Goal: Check status

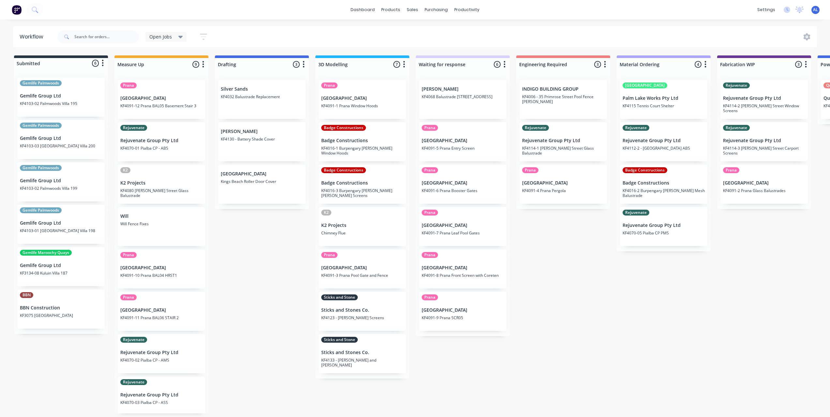
click at [624, 323] on div "Submitted 6 Status colour #273444 hex #273444 Save Cancel Summaries Total order…" at bounding box center [775, 234] width 1561 height 358
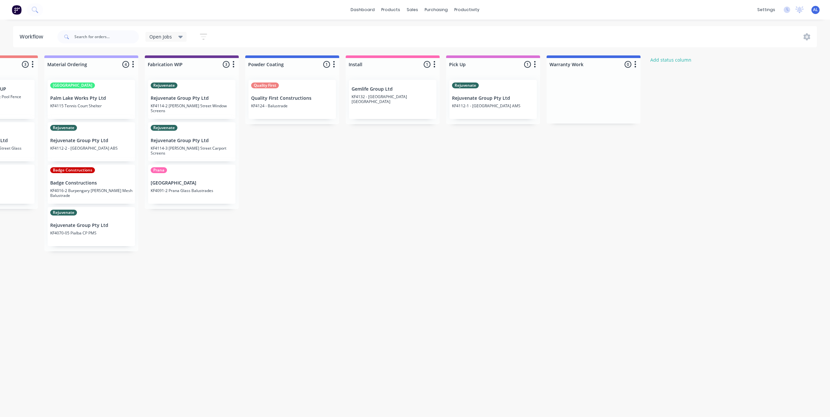
scroll to position [0, 574]
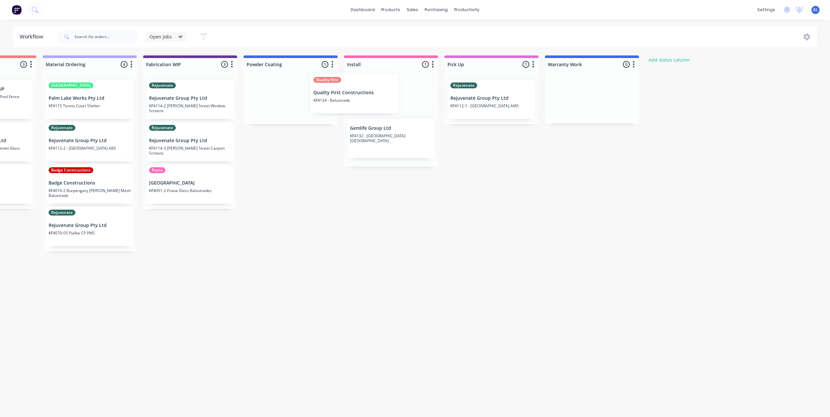
drag, startPoint x: 296, startPoint y: 102, endPoint x: 369, endPoint y: 95, distance: 73.4
click at [369, 95] on div "Submitted 6 Status colour #273444 hex #273444 Save Cancel Summaries Total order…" at bounding box center [201, 234] width 1561 height 358
click at [521, 213] on div "Submitted 6 Status colour #273444 hex #273444 Save Cancel Summaries Total order…" at bounding box center [201, 234] width 1561 height 358
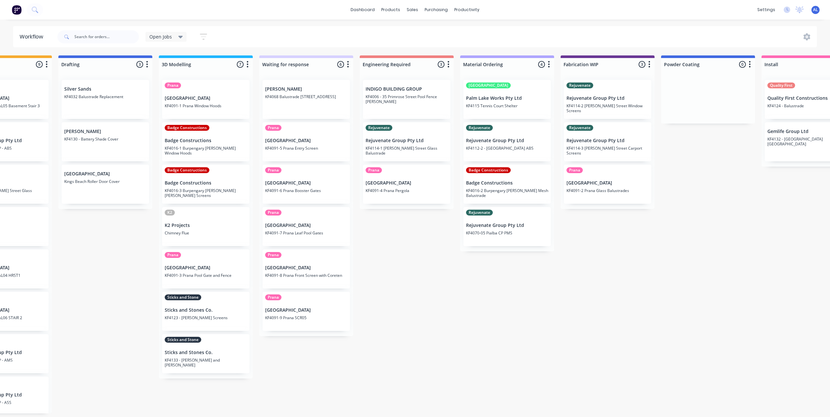
scroll to position [0, 170]
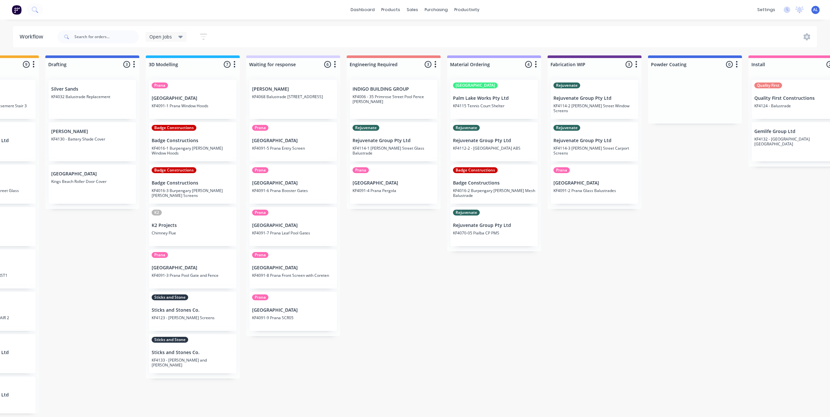
click at [380, 347] on div "Submitted 6 Status colour #273444 hex #273444 Save Cancel Summaries Total order…" at bounding box center [605, 234] width 1561 height 358
click at [402, 328] on div "Submitted 6 Status colour #273444 hex #273444 Save Cancel Summaries Total order…" at bounding box center [605, 234] width 1561 height 358
click at [443, 328] on div "Submitted 6 Status colour #273444 hex #273444 Save Cancel Summaries Total order…" at bounding box center [605, 234] width 1561 height 358
click at [404, 277] on div "Submitted 6 Status colour #273444 hex #273444 Save Cancel Summaries Total order…" at bounding box center [605, 234] width 1561 height 358
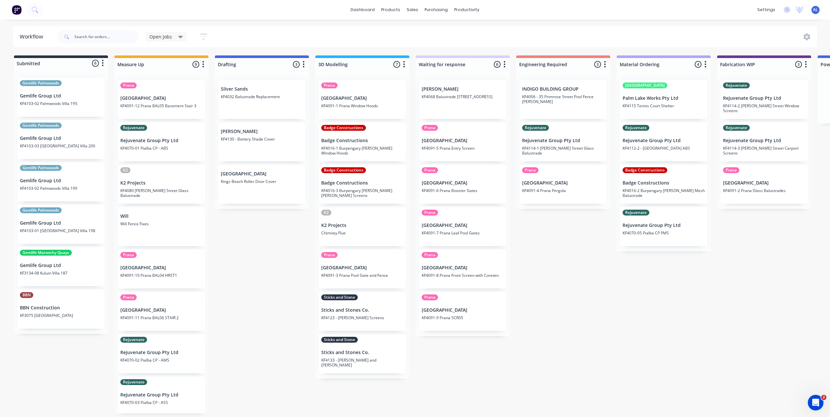
click at [546, 277] on div "Submitted 6 Status colour #273444 hex #273444 Save Cancel Summaries Total order…" at bounding box center [775, 234] width 1561 height 358
click at [372, 386] on div "Submitted 6 Status colour #273444 hex #273444 Save Cancel Summaries Total order…" at bounding box center [775, 234] width 1561 height 358
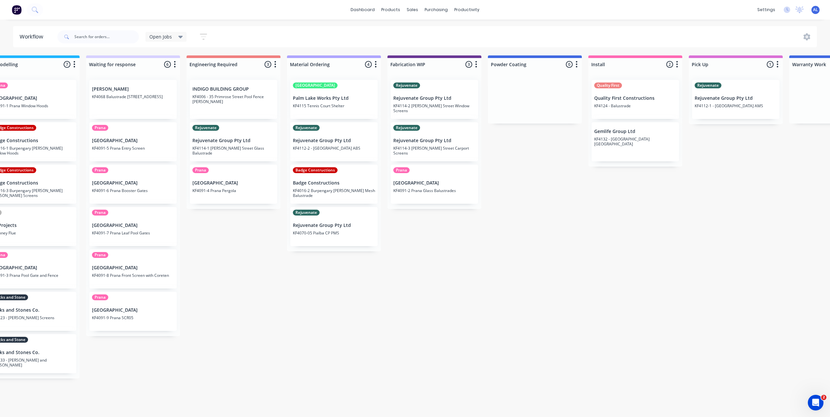
scroll to position [0, 295]
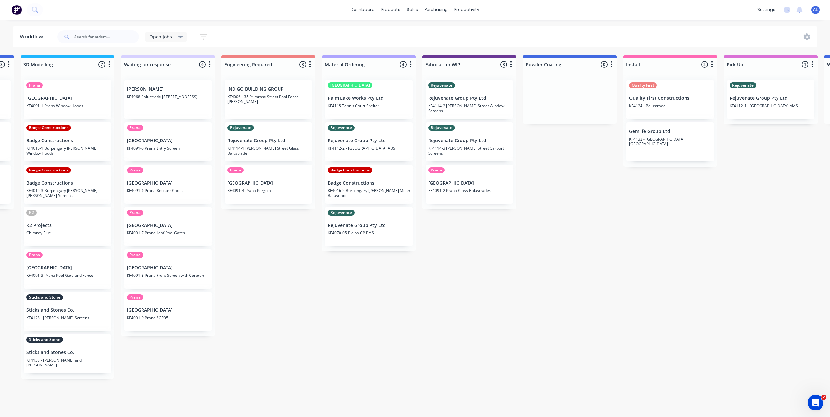
click at [287, 303] on div "Submitted 6 Status colour #273444 hex #273444 Save Cancel Summaries Total order…" at bounding box center [480, 234] width 1561 height 358
click at [259, 292] on div "Submitted 6 Status colour #273444 hex #273444 Save Cancel Summaries Total order…" at bounding box center [480, 234] width 1561 height 358
click at [454, 324] on div "Submitted 6 Status colour #273444 hex #273444 Save Cancel Summaries Total order…" at bounding box center [480, 234] width 1561 height 358
click at [405, 358] on div "Submitted 6 Status colour #273444 hex #273444 Save Cancel Summaries Total order…" at bounding box center [480, 234] width 1561 height 358
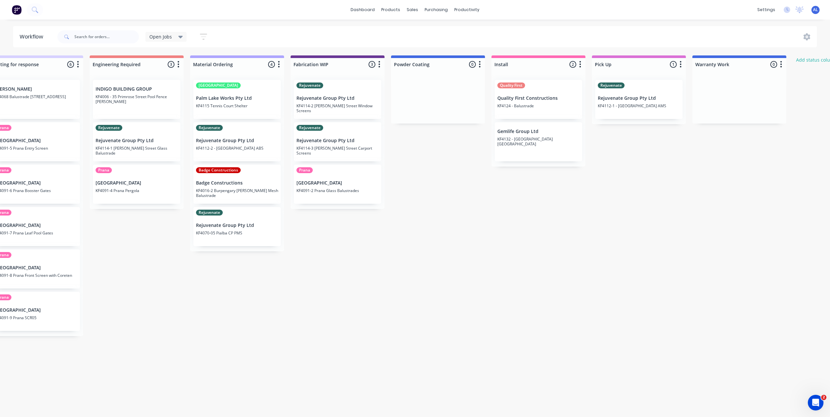
scroll to position [0, 426]
click at [526, 344] on div "Submitted 6 Status colour #273444 hex #273444 Save Cancel Summaries Total order…" at bounding box center [349, 234] width 1561 height 358
click at [495, 332] on div "Submitted 6 Status colour #273444 hex #273444 Save Cancel Summaries Total order…" at bounding box center [349, 234] width 1561 height 358
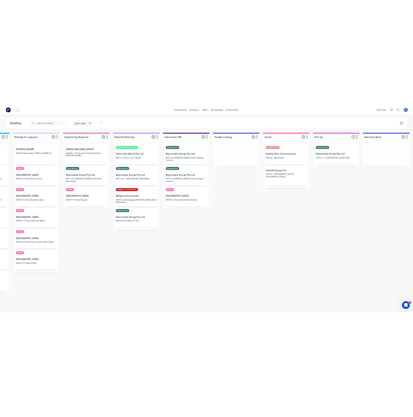
scroll to position [0, 400]
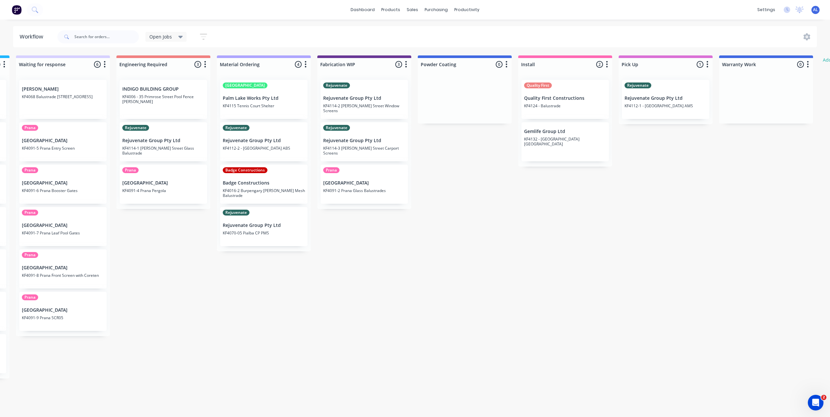
click at [510, 278] on div "Submitted 6 Status colour #273444 hex #273444 Save Cancel Summaries Total order…" at bounding box center [375, 234] width 1561 height 358
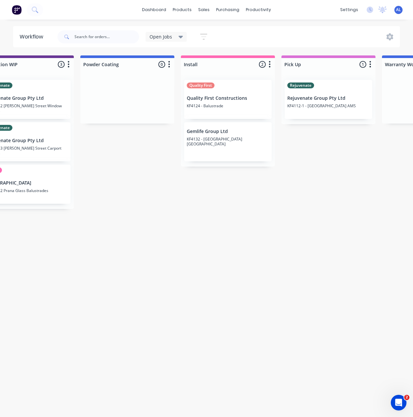
scroll to position [1, 734]
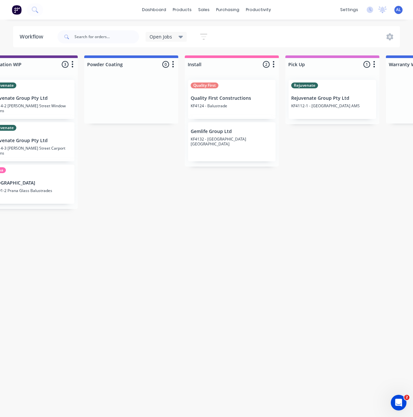
click at [136, 224] on div "Submitted 6 Status colour #273444 hex #273444 Save Cancel Summaries Total order…" at bounding box center [42, 234] width 1561 height 358
click at [142, 228] on div "Submitted 6 Status colour #273444 hex #273444 Save Cancel Summaries Total order…" at bounding box center [42, 234] width 1561 height 358
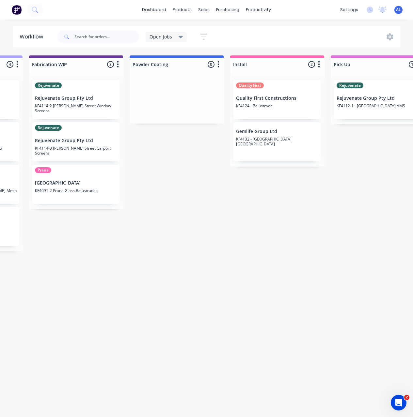
scroll to position [1, 689]
click at [210, 220] on div "Submitted 6 Status colour #273444 hex #273444 Save Cancel Summaries Total order…" at bounding box center [86, 234] width 1561 height 358
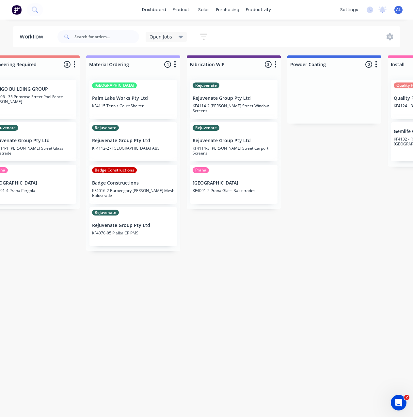
scroll to position [1, 529]
click at [177, 330] on div "Submitted 6 Status colour #273444 hex #273444 Save Cancel Summaries Total order…" at bounding box center [246, 234] width 1561 height 358
click at [154, 327] on div "Submitted 6 Status colour #273444 hex #273444 Save Cancel Summaries Total order…" at bounding box center [246, 234] width 1561 height 358
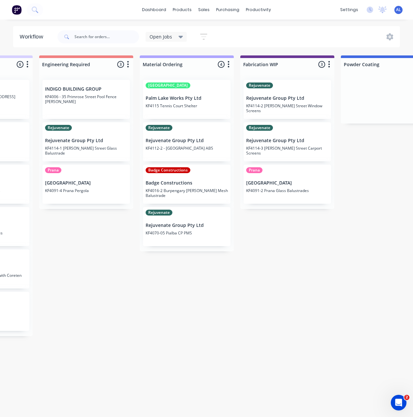
scroll to position [0, 477]
click at [251, 242] on div "Submitted 6 Status colour #273444 hex #273444 Save Cancel Summaries Total order…" at bounding box center [298, 234] width 1561 height 358
click at [273, 248] on div "Submitted 6 Status colour #273444 hex #273444 Save Cancel Summaries Total order…" at bounding box center [298, 234] width 1561 height 358
click at [130, 281] on div "Submitted 6 Status colour #273444 hex #273444 Save Cancel Summaries Total order…" at bounding box center [298, 234] width 1561 height 358
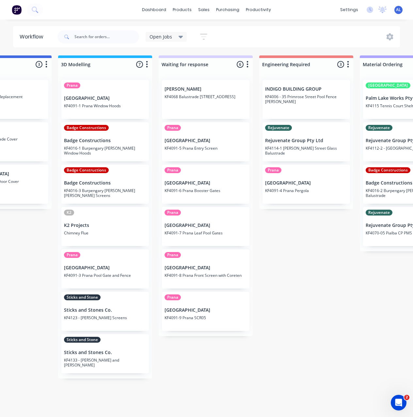
scroll to position [0, 257]
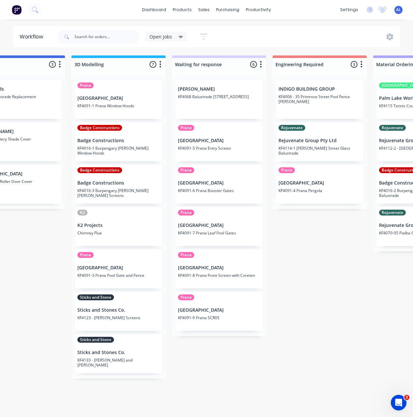
scroll to position [0, 244]
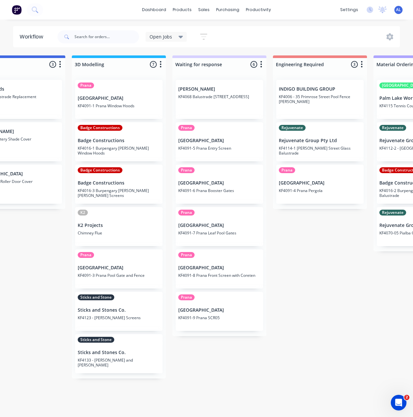
scroll to position [1, 244]
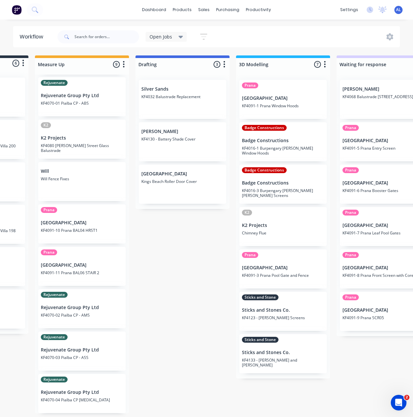
scroll to position [0, 0]
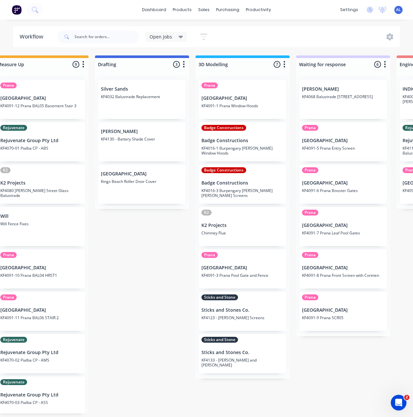
scroll to position [0, 119]
